Goal: Check status: Check status

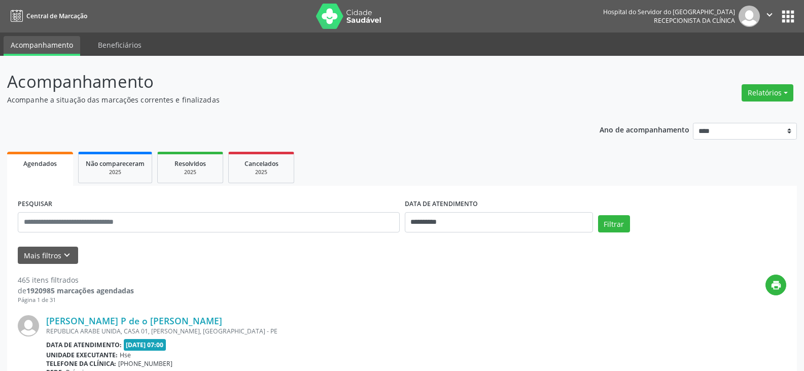
scroll to position [203, 0]
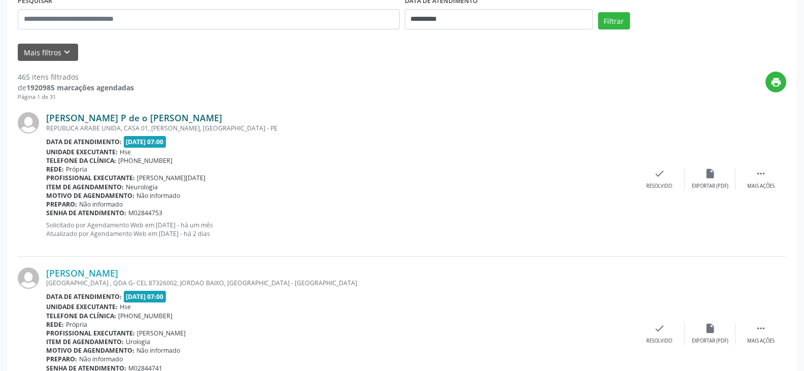
click at [222, 116] on link "[PERSON_NAME] P de o [PERSON_NAME]" at bounding box center [134, 117] width 176 height 11
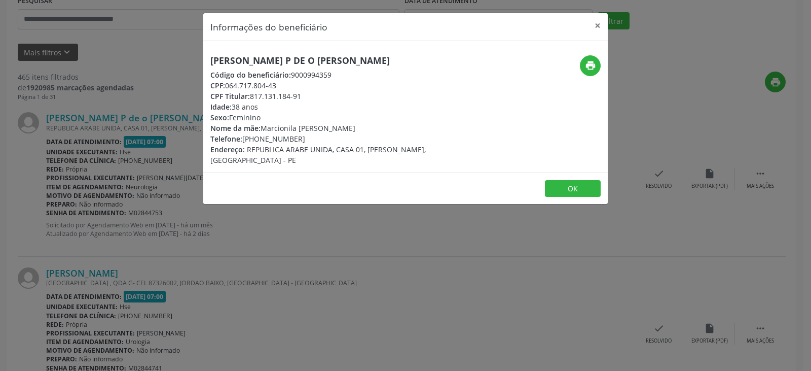
drag, startPoint x: 464, startPoint y: 58, endPoint x: 213, endPoint y: 59, distance: 250.5
click at [213, 59] on h5 "[PERSON_NAME] P de o [PERSON_NAME]" at bounding box center [338, 60] width 256 height 11
click at [354, 106] on div "Idade: 38 anos" at bounding box center [338, 106] width 256 height 11
click at [379, 120] on div "Sexo: [GEOGRAPHIC_DATA]" at bounding box center [338, 117] width 256 height 11
drag, startPoint x: 380, startPoint y: 131, endPoint x: 265, endPoint y: 126, distance: 115.7
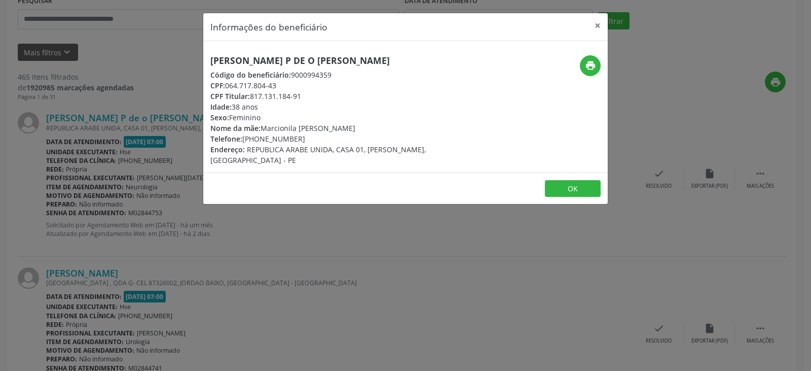
click at [265, 126] on div "Nome da mãe: [PERSON_NAME]" at bounding box center [338, 128] width 256 height 11
copy div "Marcionila [PERSON_NAME]"
click at [410, 95] on div "CPF Titular: 817.131.184-91" at bounding box center [338, 96] width 256 height 11
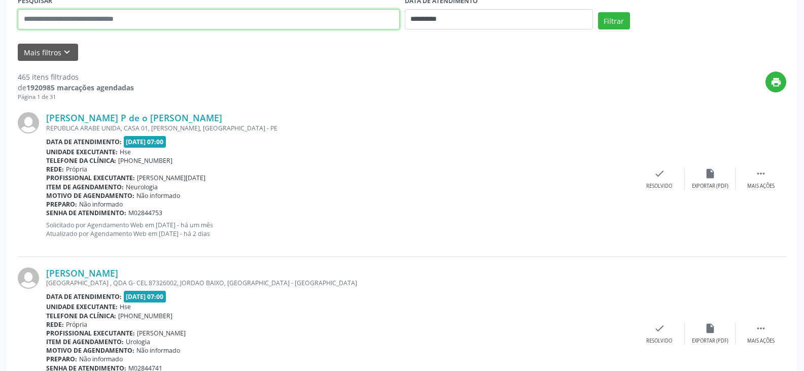
click at [156, 18] on input "text" at bounding box center [209, 19] width 382 height 20
type input "*"
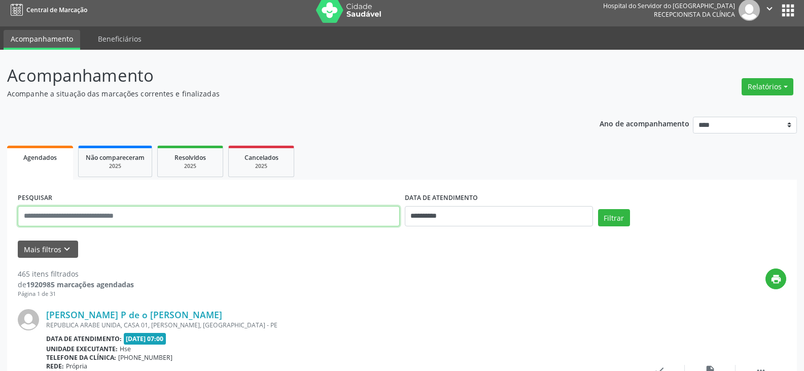
scroll to position [0, 0]
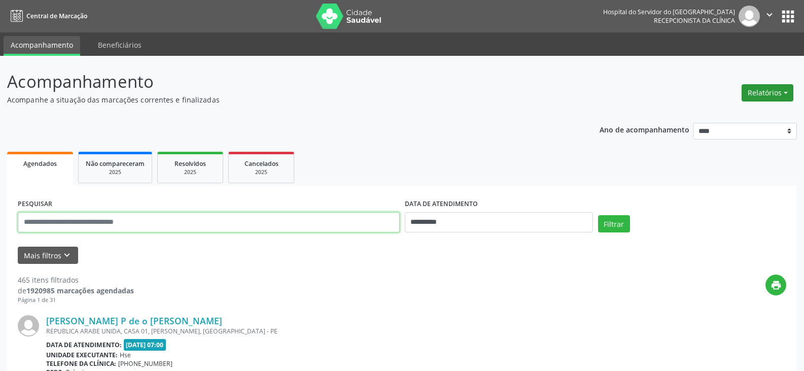
click at [762, 97] on button "Relatórios" at bounding box center [767, 92] width 52 height 17
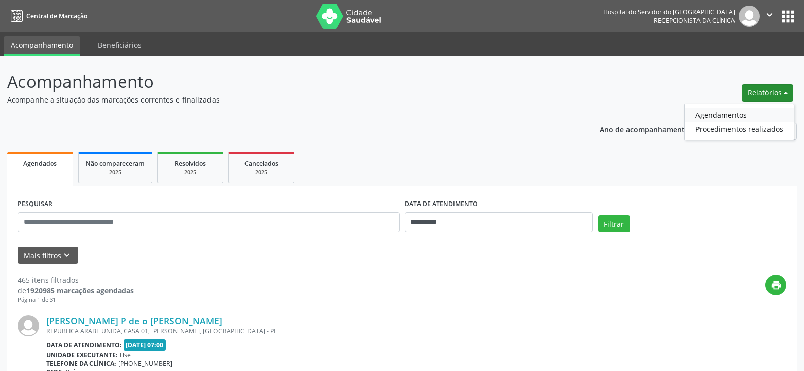
click at [748, 119] on link "Agendamentos" at bounding box center [739, 115] width 109 height 14
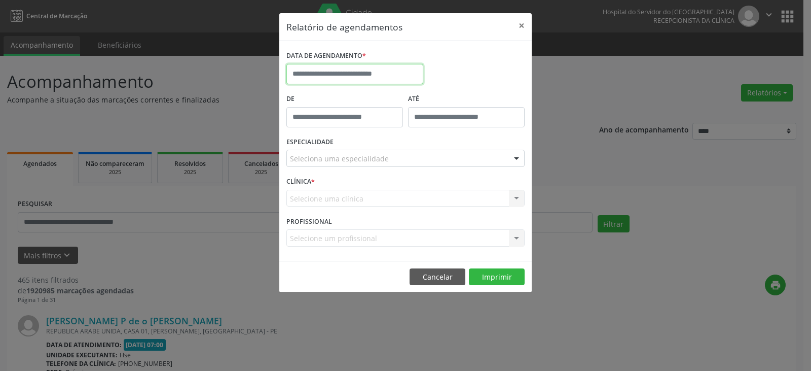
click at [363, 80] on input "text" at bounding box center [355, 74] width 137 height 20
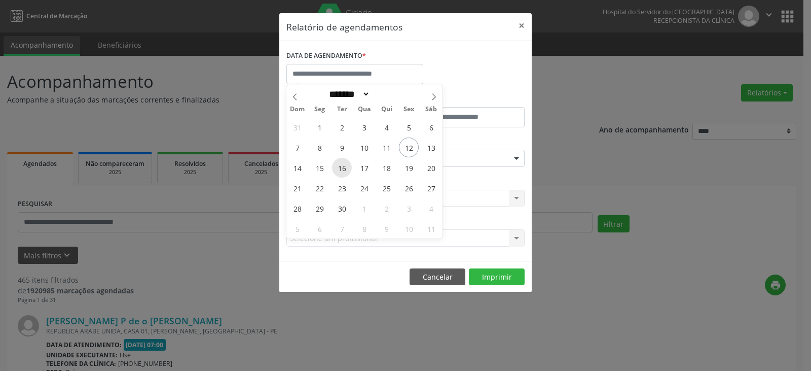
click at [341, 168] on span "16" at bounding box center [342, 168] width 20 height 20
type input "**********"
click at [341, 168] on span "16" at bounding box center [342, 168] width 20 height 20
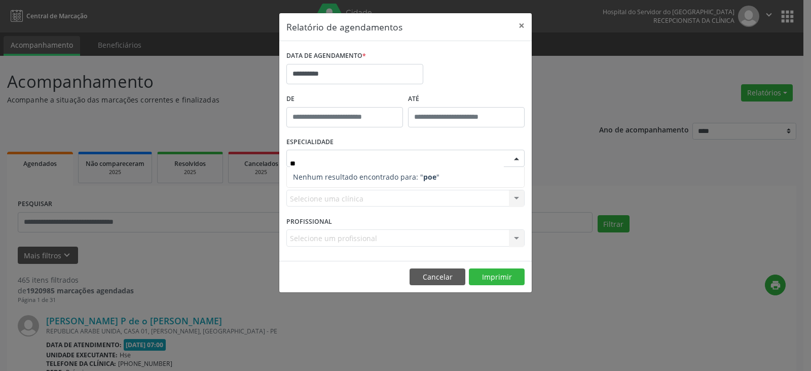
type input "*"
type input "*******"
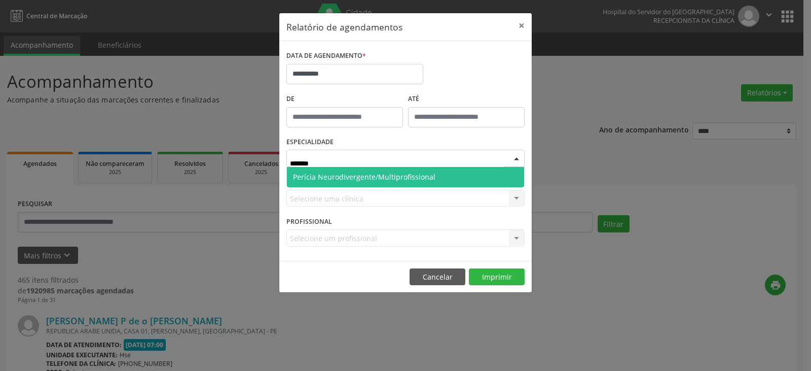
click at [376, 168] on span "Perícia Neurodivergente/Multiprofissional" at bounding box center [405, 177] width 237 height 20
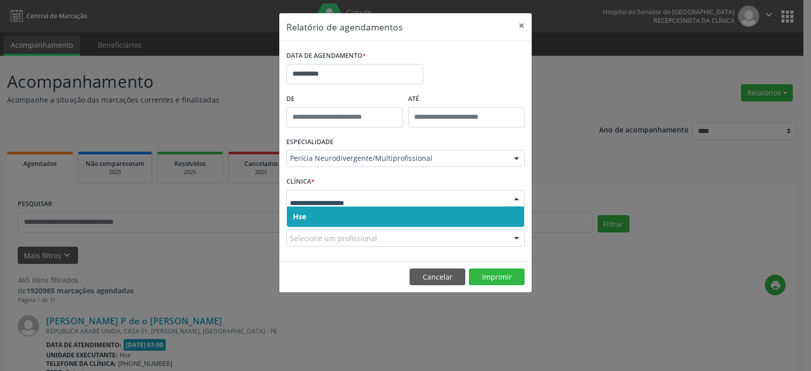
click at [350, 198] on input "text" at bounding box center [397, 203] width 214 height 20
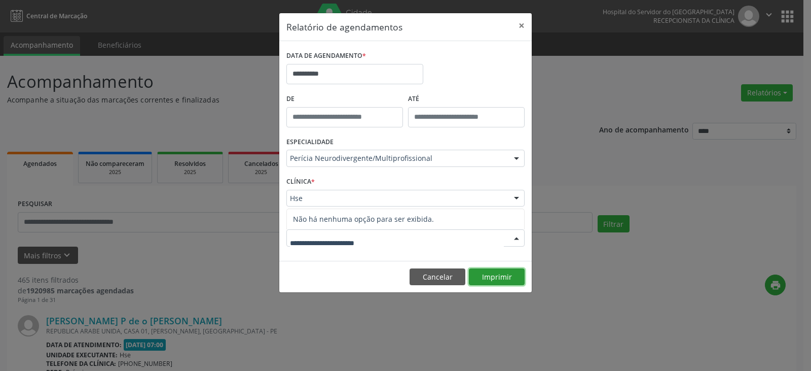
click at [508, 276] on button "Imprimir" at bounding box center [497, 276] width 56 height 17
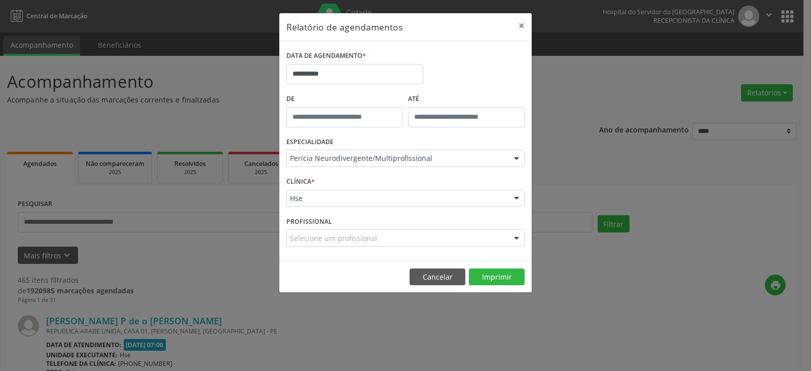
drag, startPoint x: 198, startPoint y: 278, endPoint x: 197, endPoint y: 270, distance: 8.7
click at [198, 277] on div "**********" at bounding box center [405, 185] width 811 height 371
click at [179, 226] on div "**********" at bounding box center [405, 185] width 811 height 371
click at [522, 29] on button "×" at bounding box center [522, 25] width 20 height 25
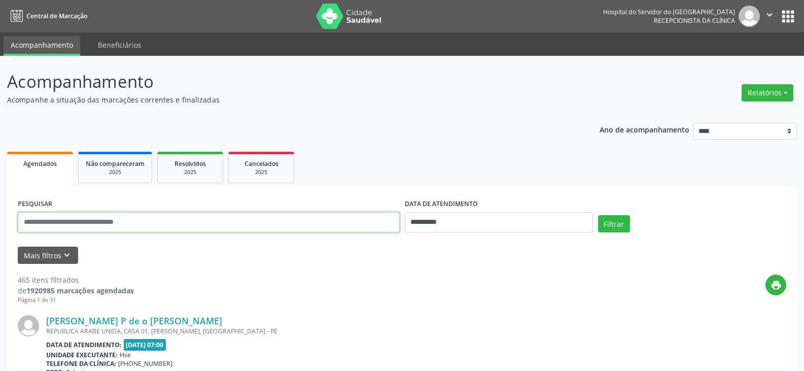
drag, startPoint x: 189, startPoint y: 226, endPoint x: 0, endPoint y: 198, distance: 191.3
click at [58, 206] on div "PESQUISAR" at bounding box center [208, 217] width 387 height 43
paste input "**********"
type input "**********"
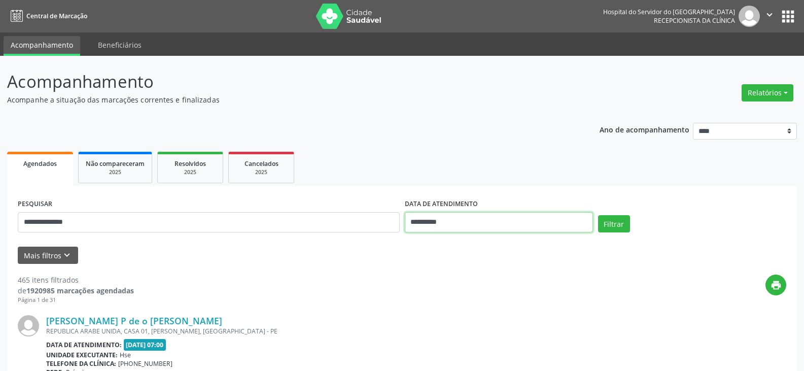
click at [501, 219] on input "**********" at bounding box center [499, 222] width 188 height 20
click at [598, 215] on button "Filtrar" at bounding box center [614, 223] width 32 height 17
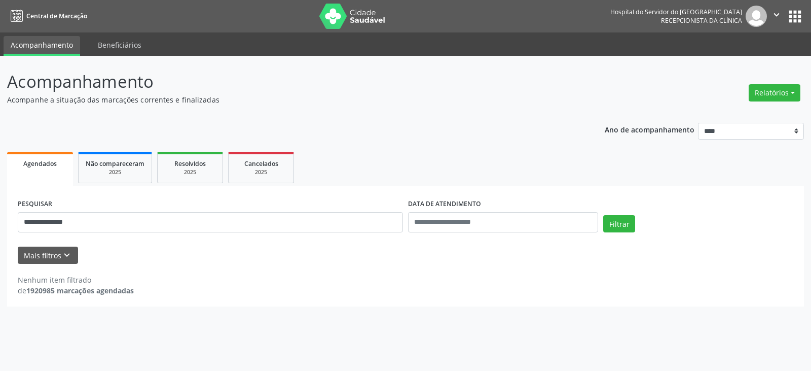
click at [163, 262] on div "Mais filtros keyboard_arrow_down" at bounding box center [405, 255] width 781 height 18
click at [185, 176] on div "2025" at bounding box center [190, 172] width 51 height 8
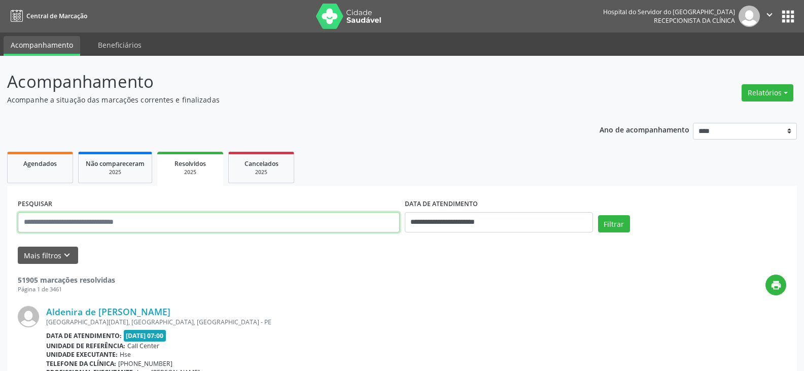
click at [103, 223] on input "text" at bounding box center [209, 222] width 382 height 20
paste input "**********"
type input "**********"
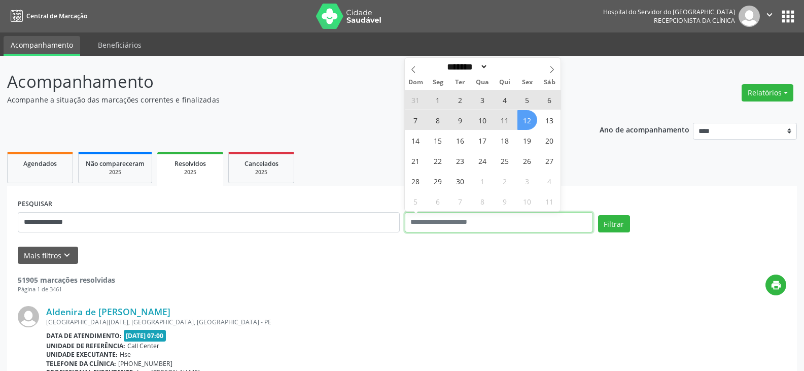
click at [598, 215] on button "Filtrar" at bounding box center [614, 223] width 32 height 17
select select "*"
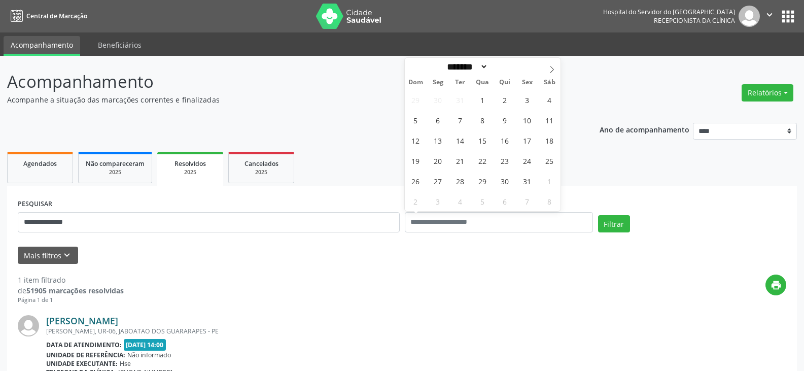
click at [118, 318] on link "[PERSON_NAME]" at bounding box center [82, 320] width 72 height 11
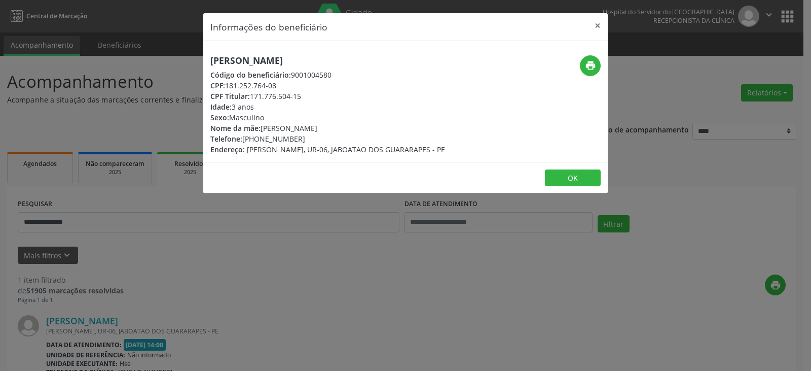
drag, startPoint x: 276, startPoint y: 97, endPoint x: 256, endPoint y: 99, distance: 20.3
click at [256, 99] on div "CPF Titular: 171.776.504-15" at bounding box center [327, 96] width 235 height 11
click at [274, 86] on div "CPF: 181.252.764-08" at bounding box center [327, 85] width 235 height 11
drag, startPoint x: 272, startPoint y: 84, endPoint x: 228, endPoint y: 84, distance: 44.1
click at [228, 84] on div "CPF: 181.252.764-08" at bounding box center [327, 85] width 235 height 11
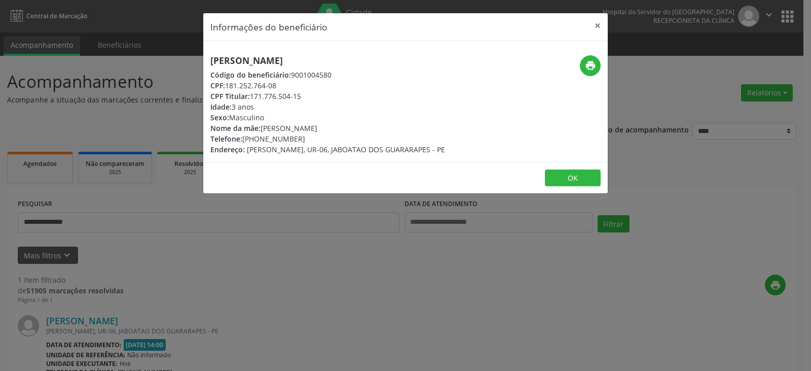
copy div "181.252.764-08"
click at [383, 102] on div "Idade: 3 anos" at bounding box center [327, 106] width 235 height 11
click at [343, 211] on div "Informações do beneficiário × [PERSON_NAME] Código do beneficiário: 9001004580 …" at bounding box center [405, 185] width 811 height 371
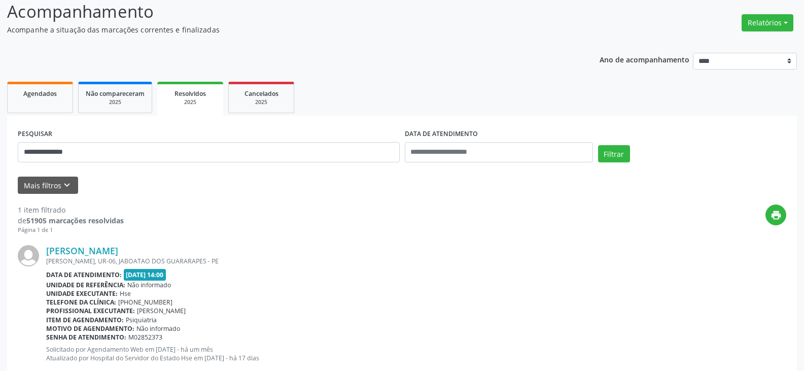
scroll to position [97, 0]
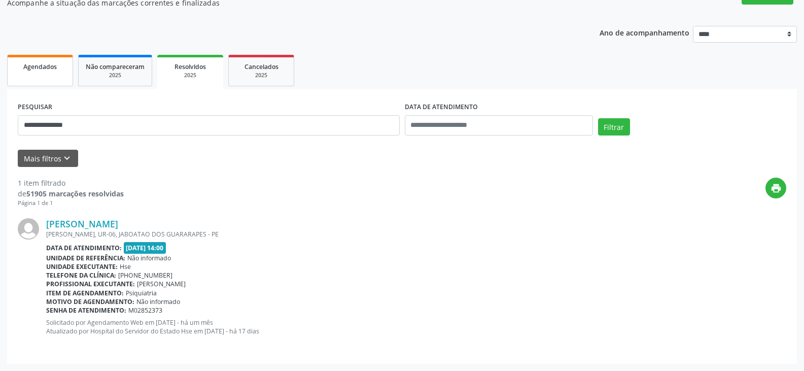
click at [61, 79] on link "Agendados" at bounding box center [40, 70] width 66 height 31
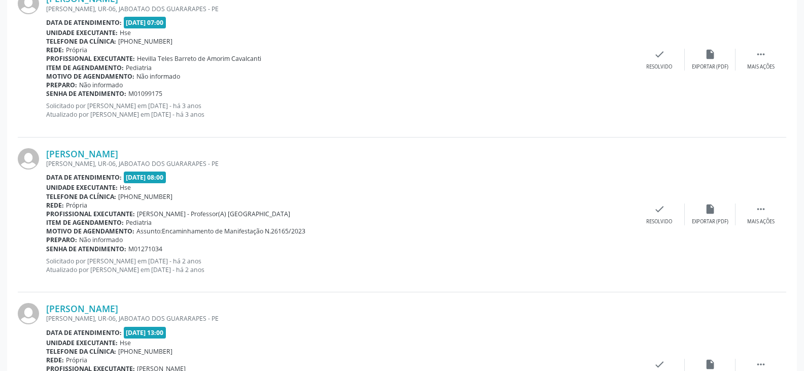
scroll to position [304, 0]
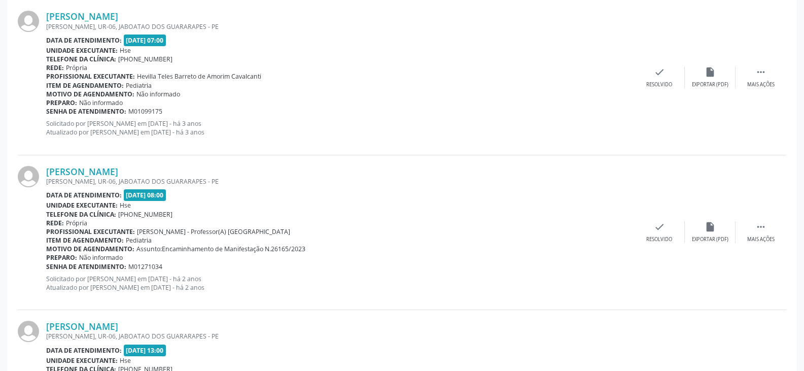
drag, startPoint x: 169, startPoint y: 249, endPoint x: 291, endPoint y: 255, distance: 121.8
click at [291, 255] on div "[PERSON_NAME] [PERSON_NAME], UR-06, JABOATAO DOS GUARARAPES - PE Data de atendi…" at bounding box center [340, 232] width 588 height 133
click at [268, 254] on div "Preparo: Não informado" at bounding box center [340, 257] width 588 height 9
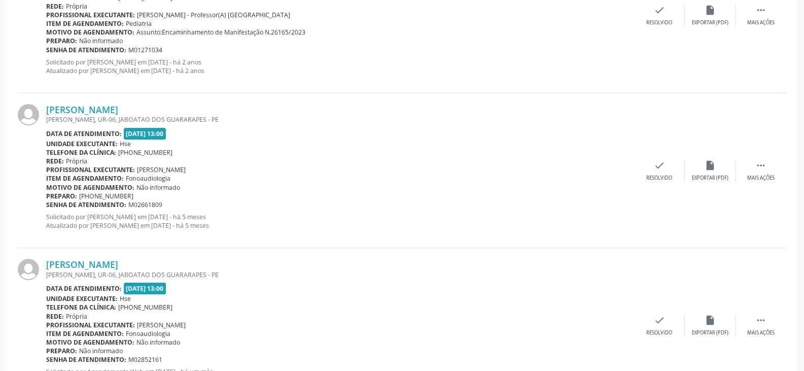
scroll to position [558, 0]
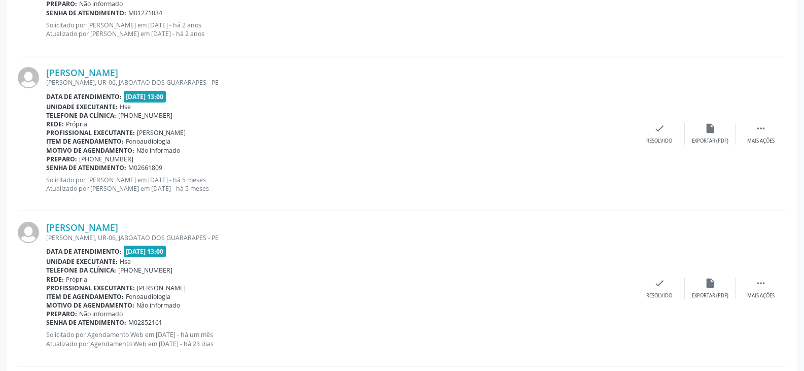
drag, startPoint x: 146, startPoint y: 131, endPoint x: 260, endPoint y: 142, distance: 115.2
click at [260, 142] on div "[PERSON_NAME] [PERSON_NAME], UR-06, JABOATAO DOS GUARARAPES - PE Data de atendi…" at bounding box center [340, 133] width 588 height 133
click at [260, 142] on div "Item de agendamento: Fonoaudiologia" at bounding box center [340, 141] width 588 height 9
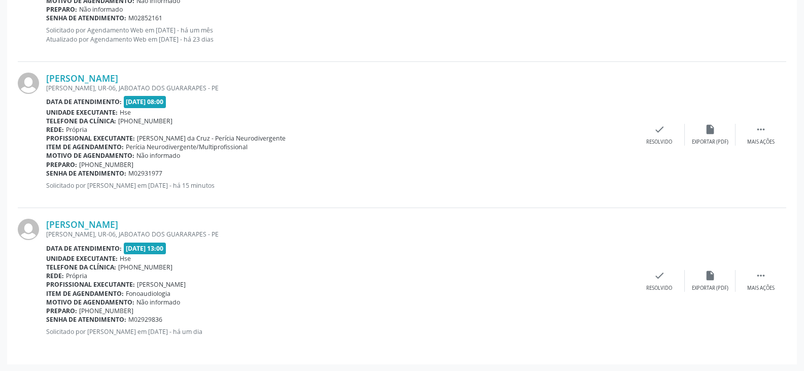
scroll to position [863, 0]
click at [440, 188] on p "Solicitado por [PERSON_NAME] em [DATE] - há 15 minutos" at bounding box center [340, 185] width 588 height 9
